Goal: Transaction & Acquisition: Book appointment/travel/reservation

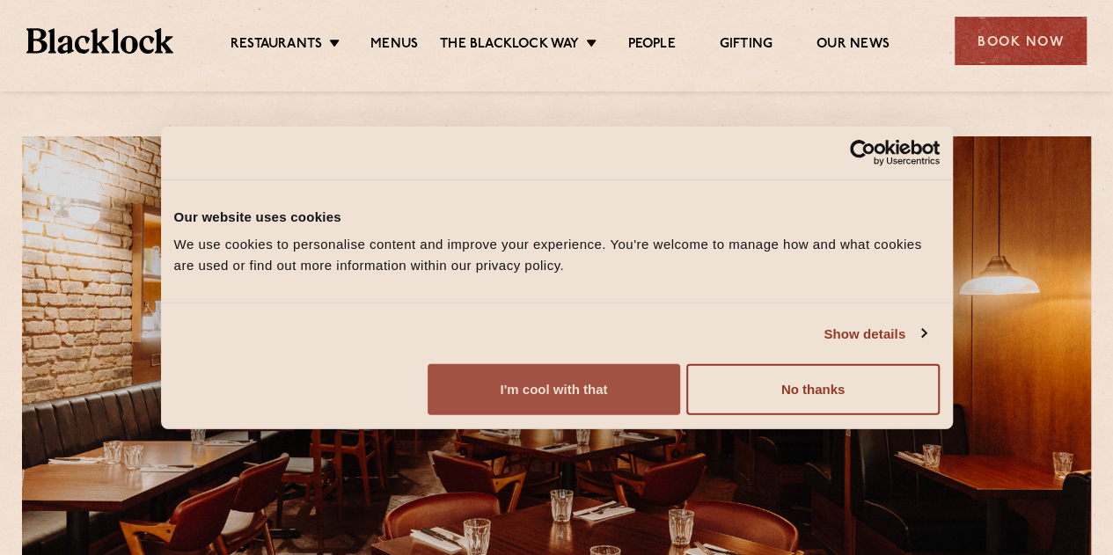
click at [680, 415] on button "I'm cool with that" at bounding box center [554, 389] width 253 height 51
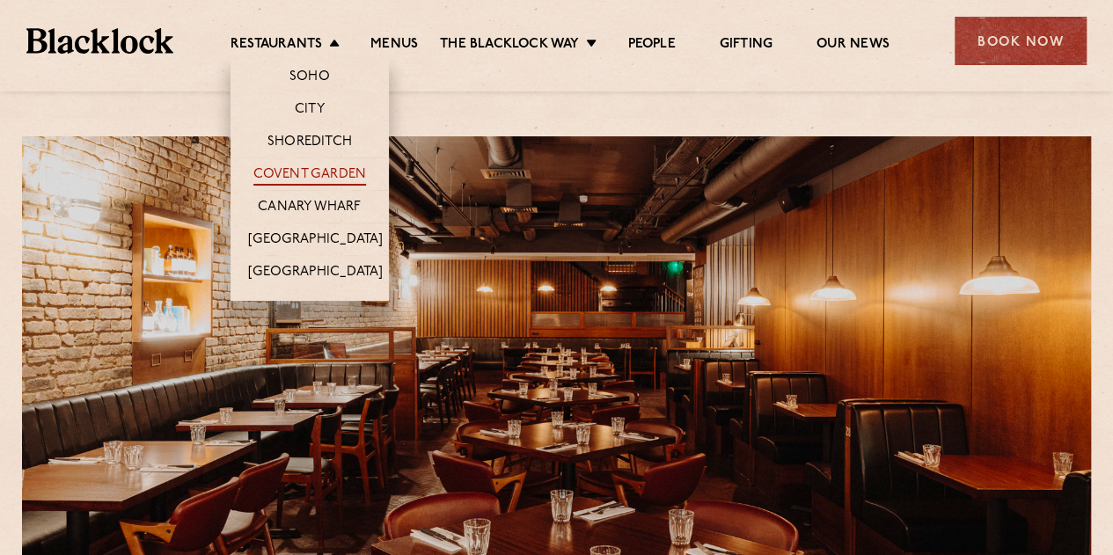
click at [323, 166] on link "Covent Garden" at bounding box center [310, 175] width 114 height 19
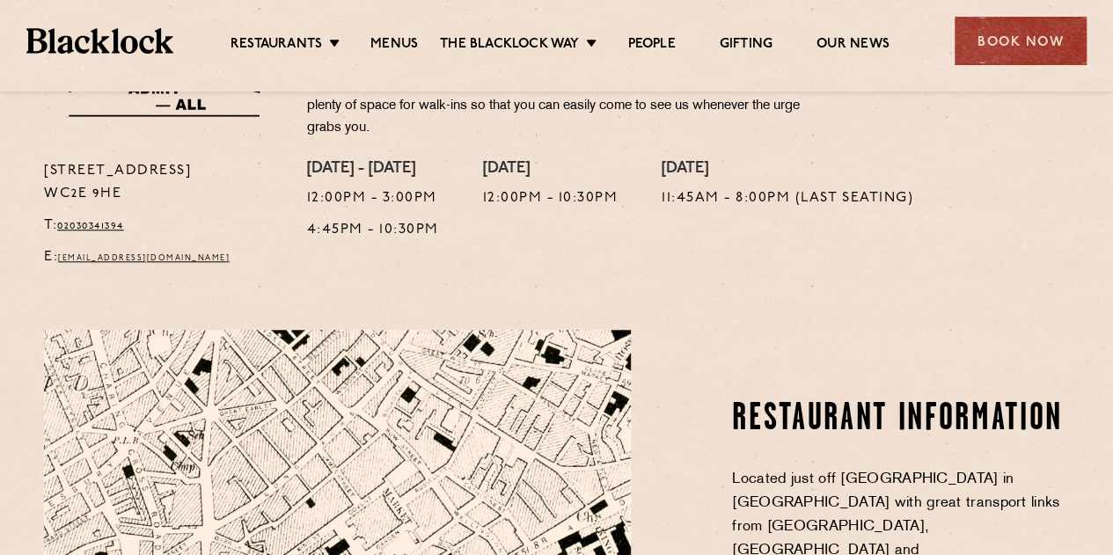
scroll to position [643, 0]
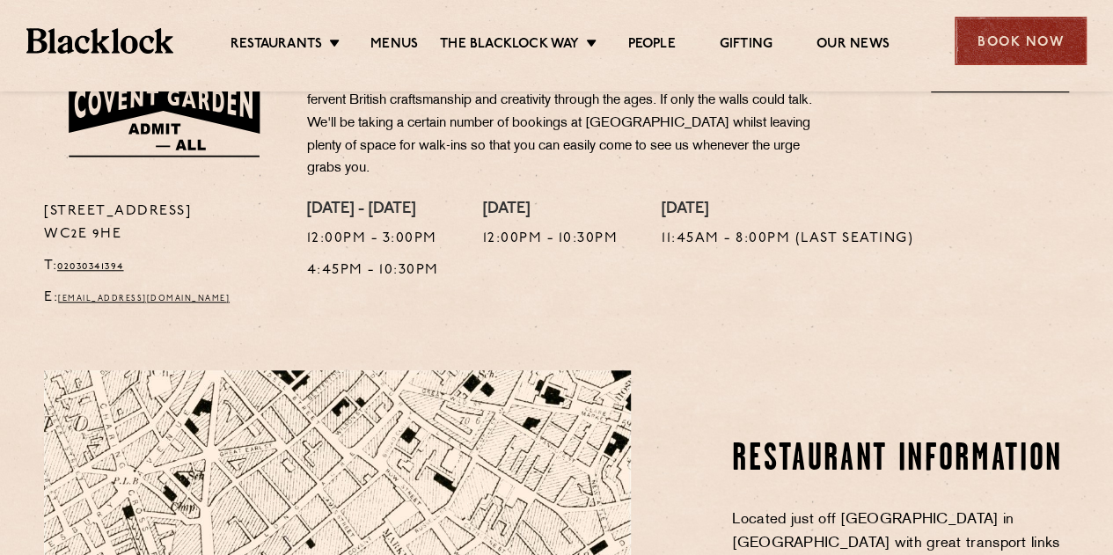
click at [1006, 50] on div "Book Now" at bounding box center [1021, 41] width 132 height 48
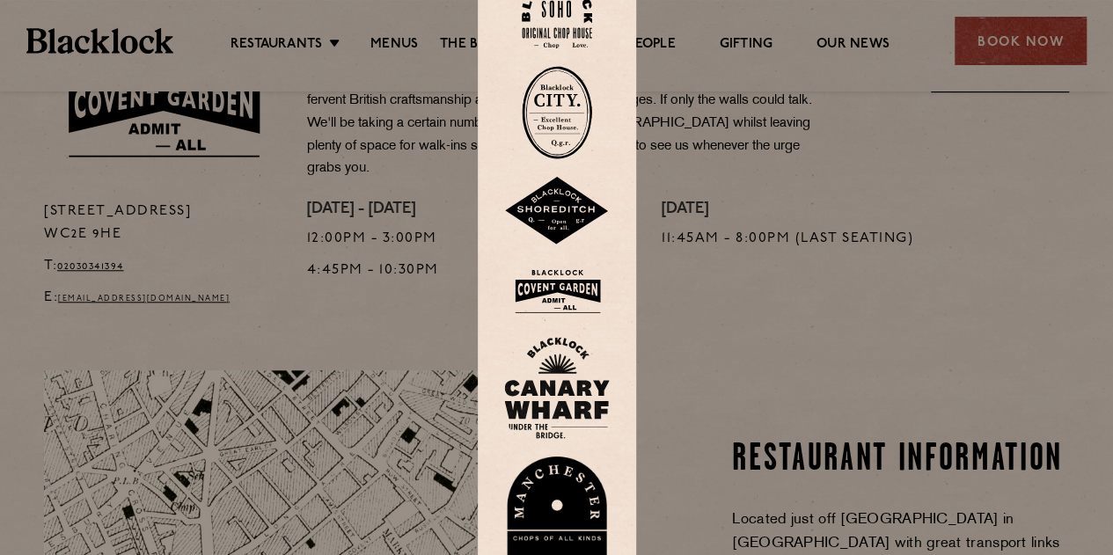
click at [543, 291] on img at bounding box center [557, 291] width 106 height 57
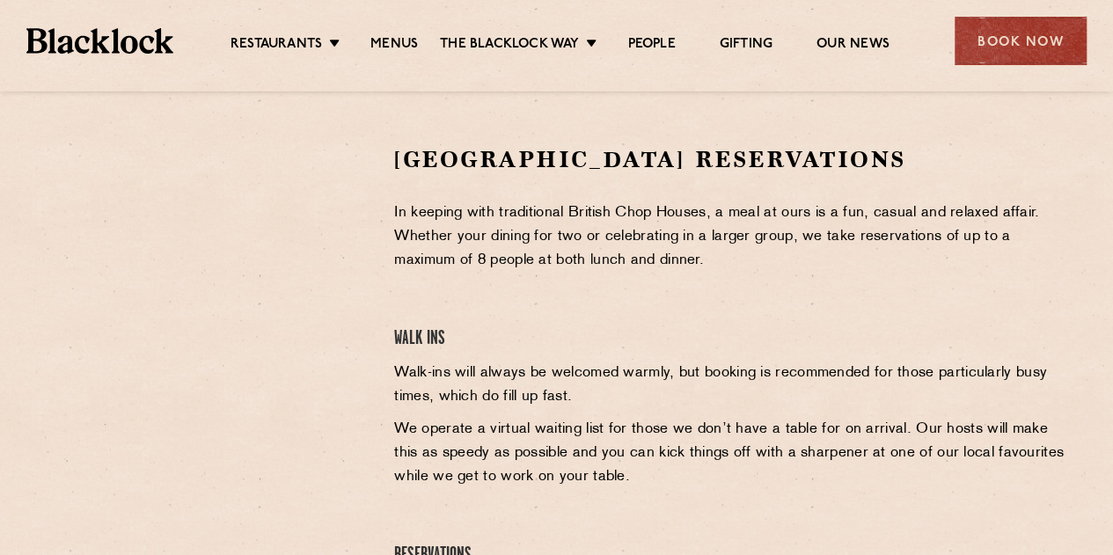
drag, startPoint x: 1119, startPoint y: 73, endPoint x: 1125, endPoint y: 244, distance: 170.9
click at [1113, 244] on html "Restaurants The Blacklock Way Menus News Gifting Our People Restaurants Soho Ci…" at bounding box center [556, 305] width 1113 height 1694
